Goal: Information Seeking & Learning: Check status

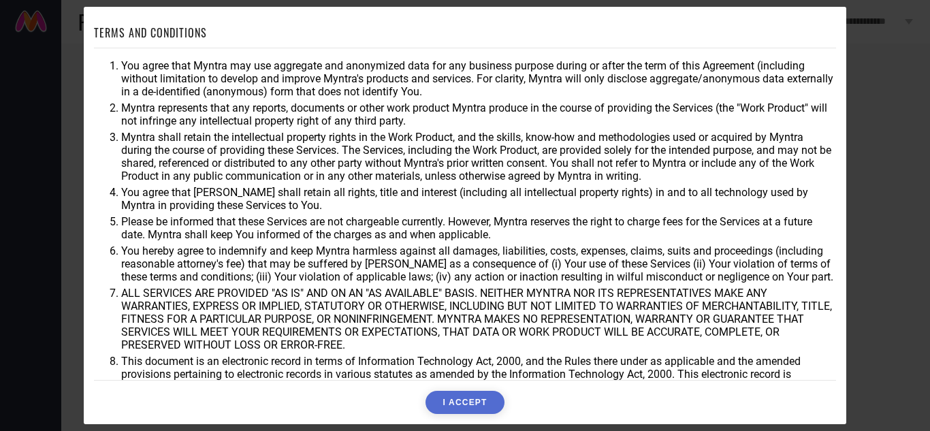
click at [465, 403] on button "I ACCEPT" at bounding box center [464, 402] width 78 height 23
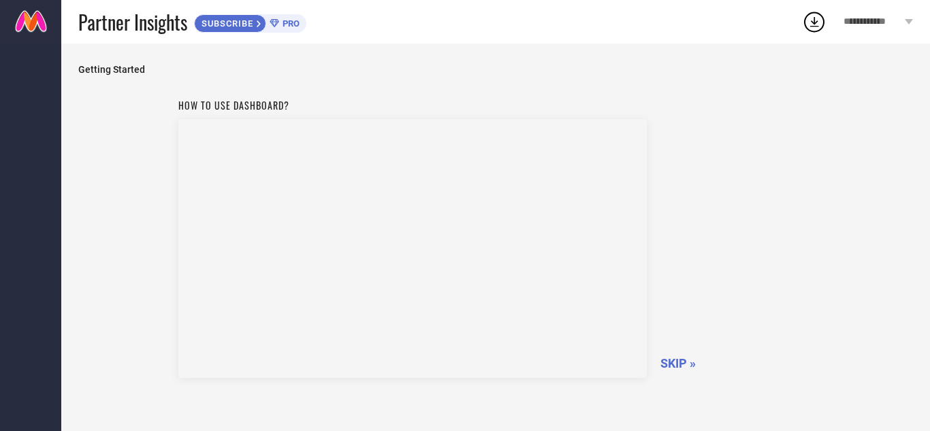
click at [909, 24] on icon at bounding box center [909, 21] width 8 height 5
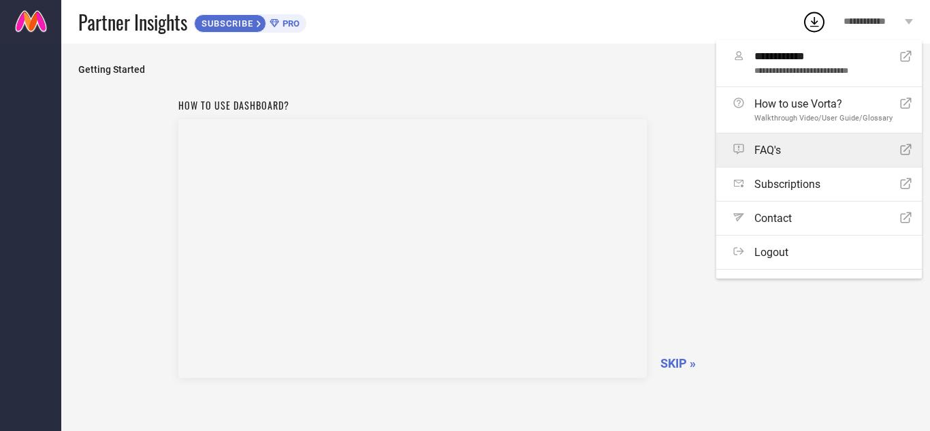
click at [883, 142] on link "FAQ's Open Icon" at bounding box center [819, 149] width 206 height 33
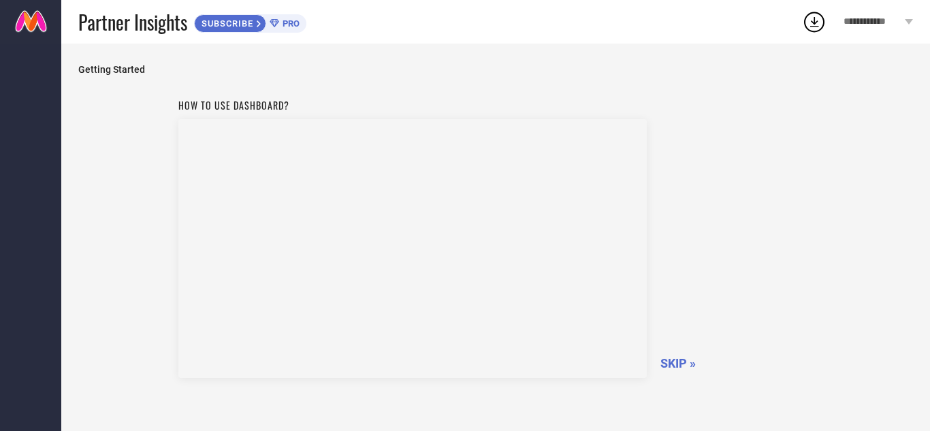
click at [33, 18] on link at bounding box center [30, 22] width 61 height 44
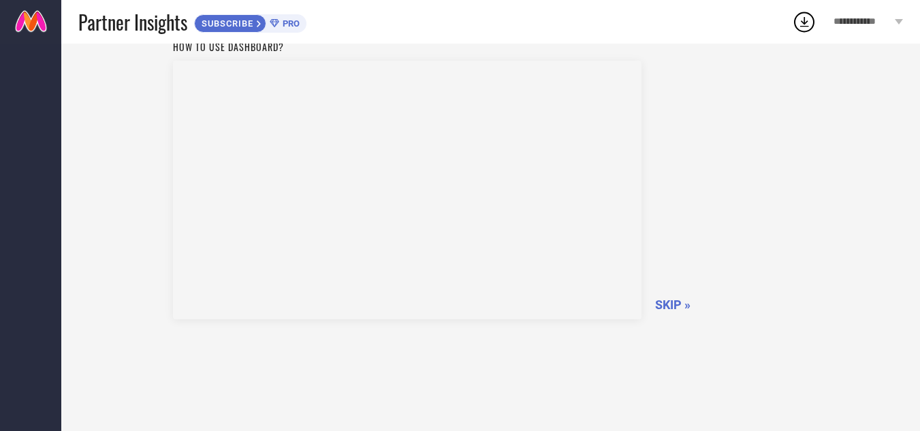
scroll to position [58, 0]
click at [671, 300] on span "SKIP »" at bounding box center [672, 305] width 35 height 14
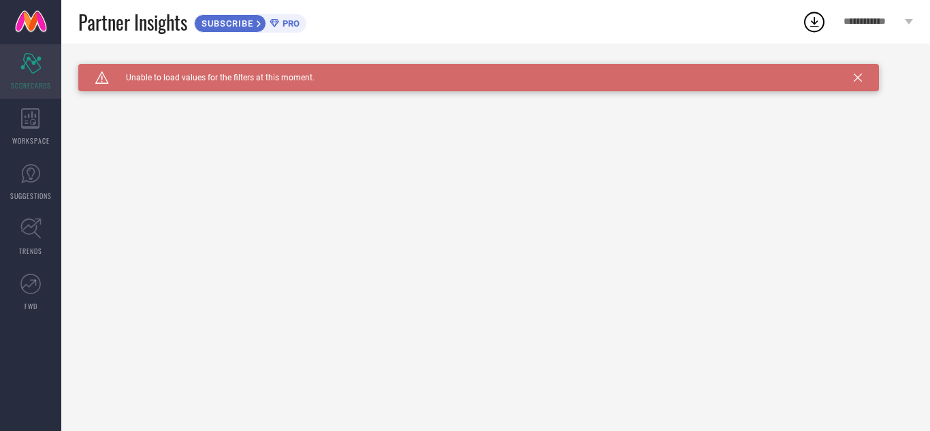
click at [42, 81] on span "SCORECARDS" at bounding box center [31, 85] width 40 height 10
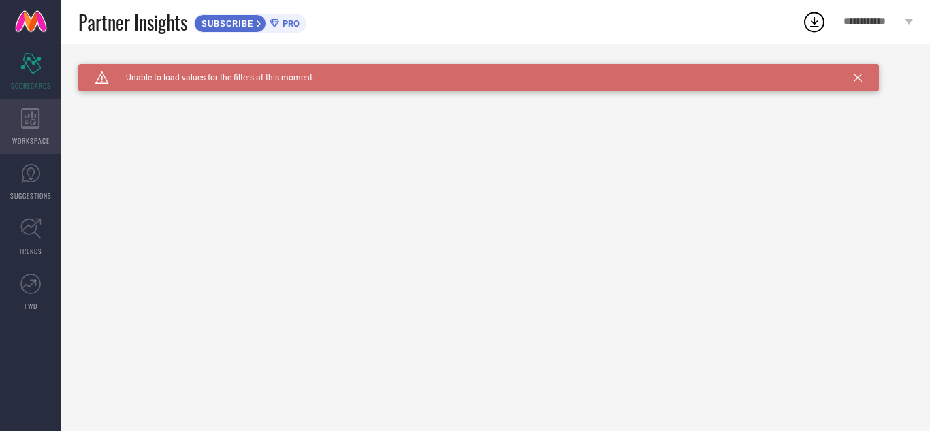
click at [38, 118] on icon at bounding box center [30, 118] width 19 height 20
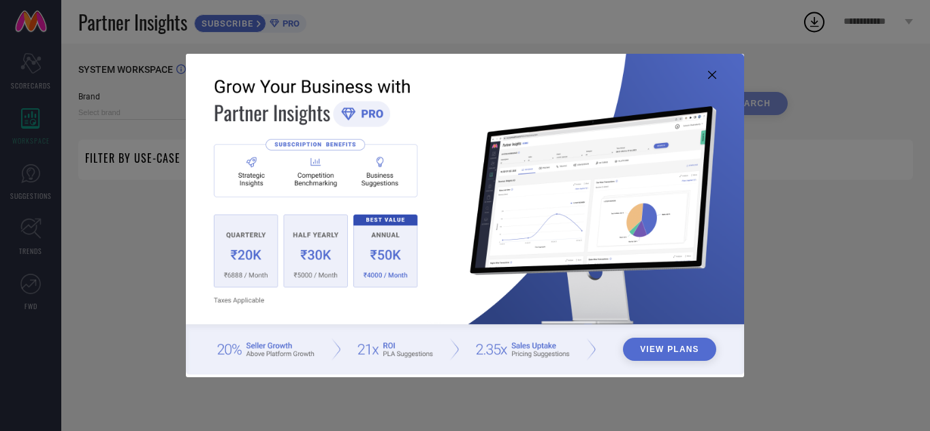
click at [710, 76] on icon at bounding box center [712, 75] width 8 height 8
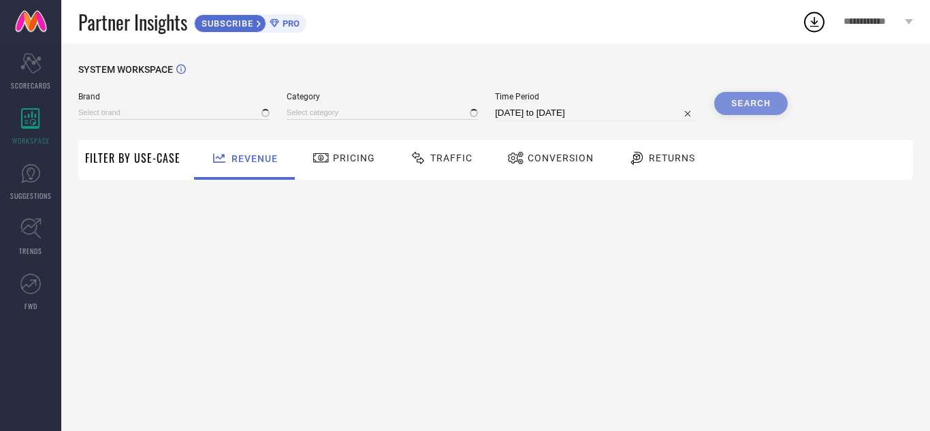
type input "1 STOP FASHION"
type input "All"
